Goal: Transaction & Acquisition: Purchase product/service

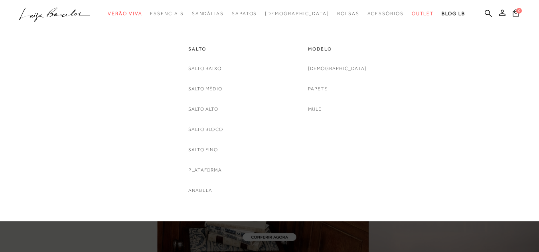
click at [216, 11] on span "Sandálias" at bounding box center [208, 14] width 32 height 6
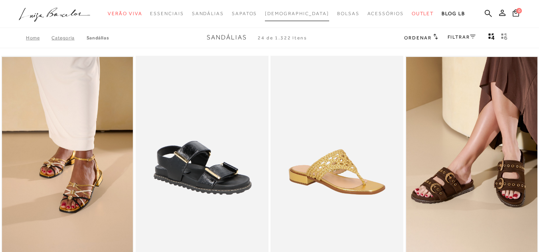
click at [307, 12] on span "[DEMOGRAPHIC_DATA]" at bounding box center [297, 14] width 64 height 6
click at [464, 36] on link "FILTRAR" at bounding box center [461, 37] width 28 height 6
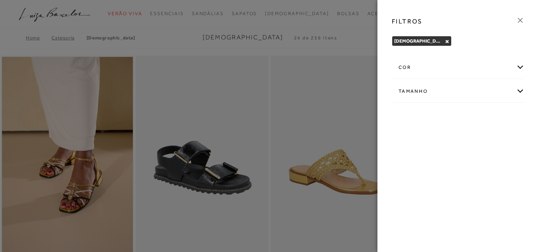
click at [464, 69] on div "cor" at bounding box center [458, 67] width 132 height 21
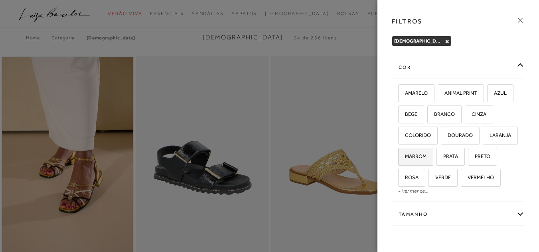
click at [426, 154] on span "MARROM" at bounding box center [413, 156] width 28 height 6
click at [405, 154] on input "MARROM" at bounding box center [401, 158] width 8 height 8
checkbox input "true"
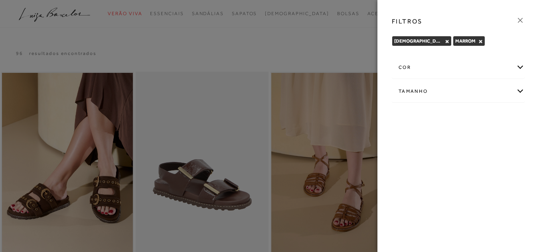
click at [521, 19] on icon at bounding box center [519, 20] width 9 height 9
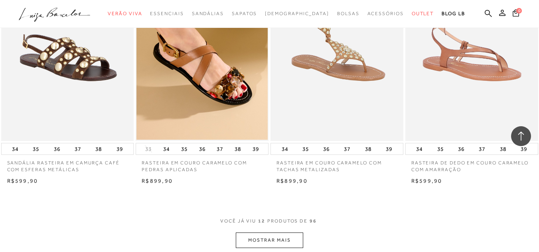
scroll to position [678, 0]
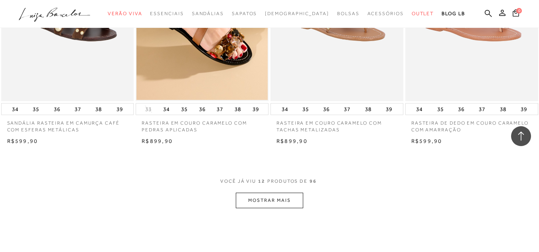
click at [295, 195] on button "MOSTRAR MAIS" at bounding box center [269, 201] width 67 height 16
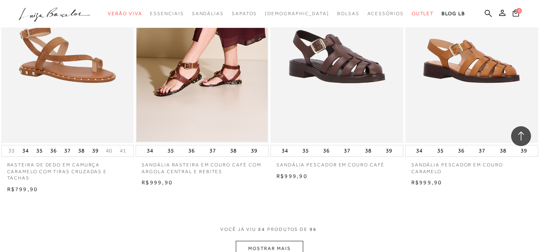
scroll to position [1435, 0]
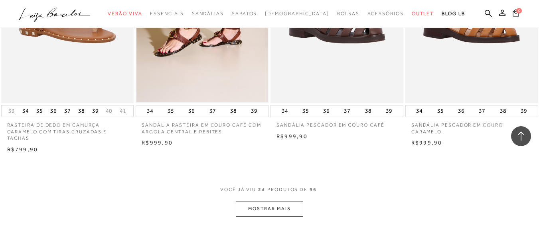
click at [286, 201] on button "MOSTRAR MAIS" at bounding box center [269, 209] width 67 height 16
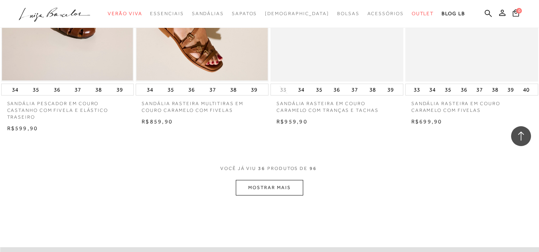
scroll to position [2232, 0]
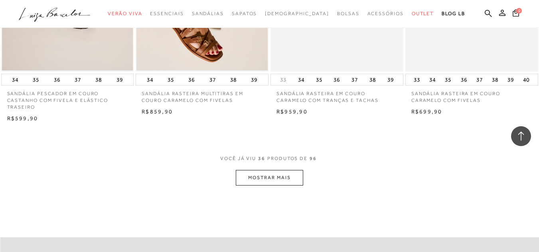
click at [289, 170] on button "MOSTRAR MAIS" at bounding box center [269, 178] width 67 height 16
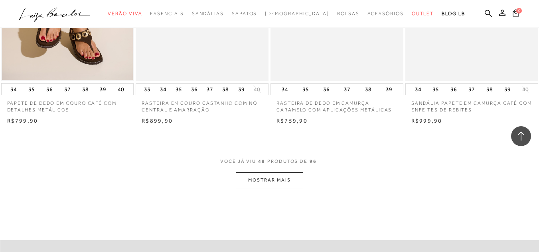
scroll to position [2990, 0]
click at [303, 172] on button "MOSTRAR MAIS" at bounding box center [269, 180] width 67 height 16
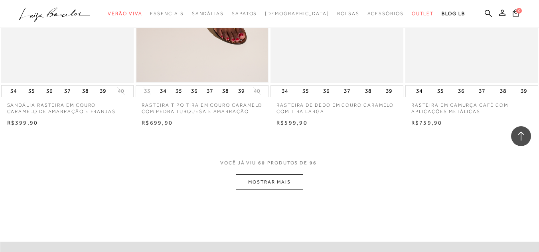
scroll to position [3747, 0]
click at [304, 171] on div "VOCê JÁ VIU 60 PRODUTOS DE 96 MOSTRAR MAIS" at bounding box center [269, 174] width 539 height 30
click at [299, 174] on button "MOSTRAR MAIS" at bounding box center [269, 182] width 67 height 16
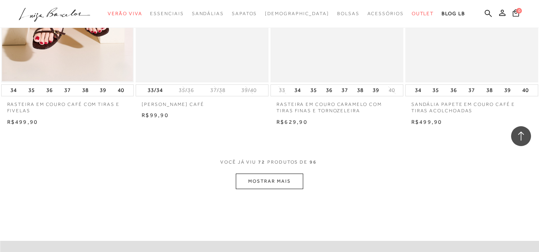
scroll to position [4504, 0]
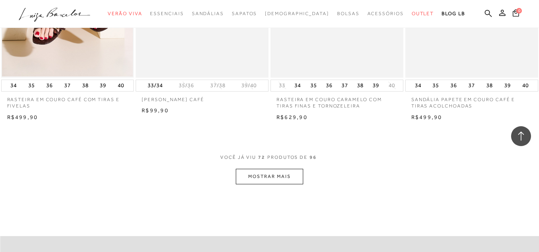
click at [291, 169] on button "MOSTRAR MAIS" at bounding box center [269, 177] width 67 height 16
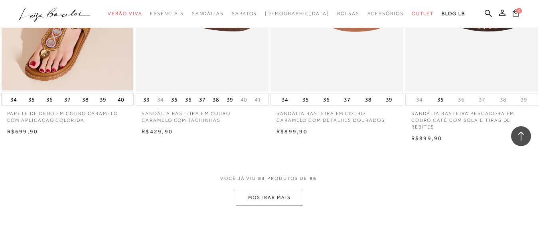
scroll to position [5262, 0]
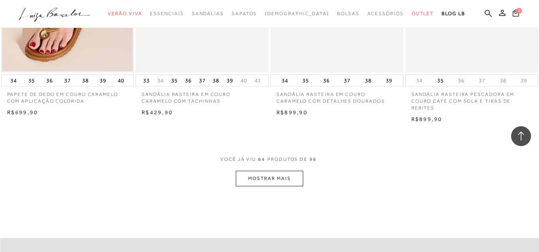
click at [298, 171] on button "MOSTRAR MAIS" at bounding box center [269, 179] width 67 height 16
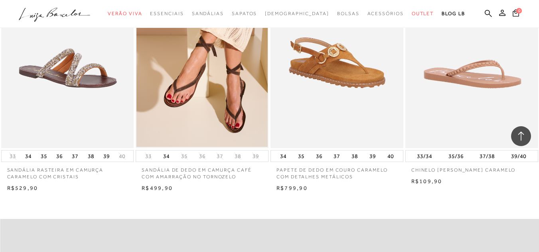
scroll to position [5979, 0]
